Goal: Task Accomplishment & Management: Use online tool/utility

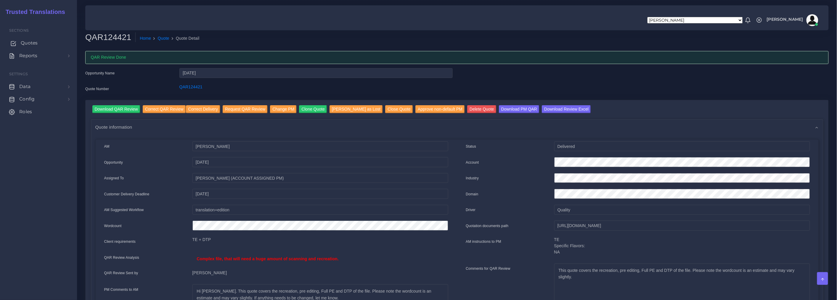
click at [32, 43] on span "Quotes" at bounding box center [29, 43] width 17 height 7
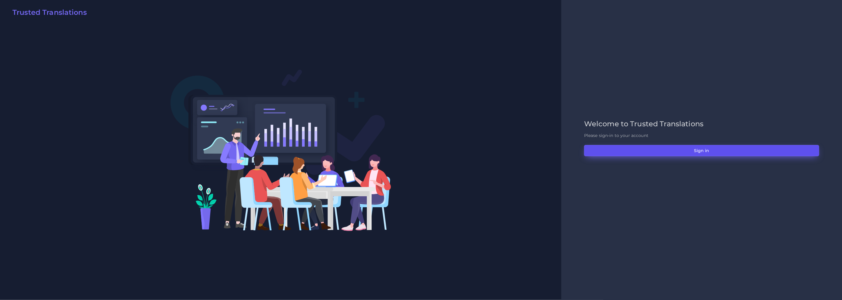
click at [700, 147] on button "Sign in" at bounding box center [701, 150] width 235 height 11
